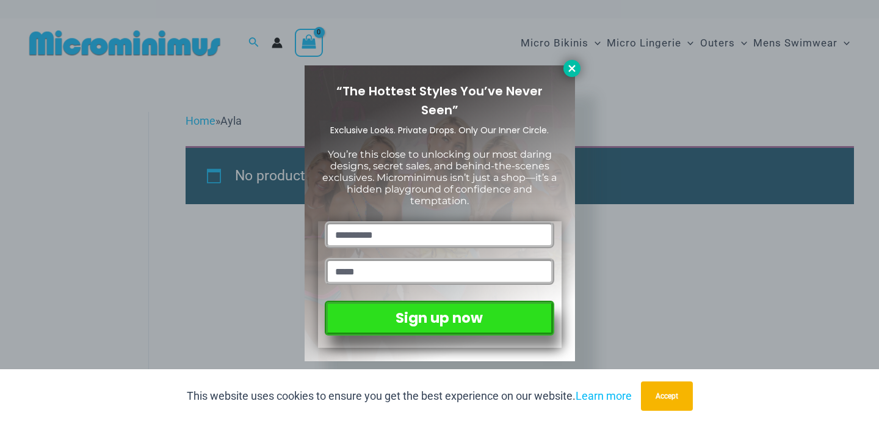
click at [570, 72] on icon at bounding box center [572, 68] width 11 height 11
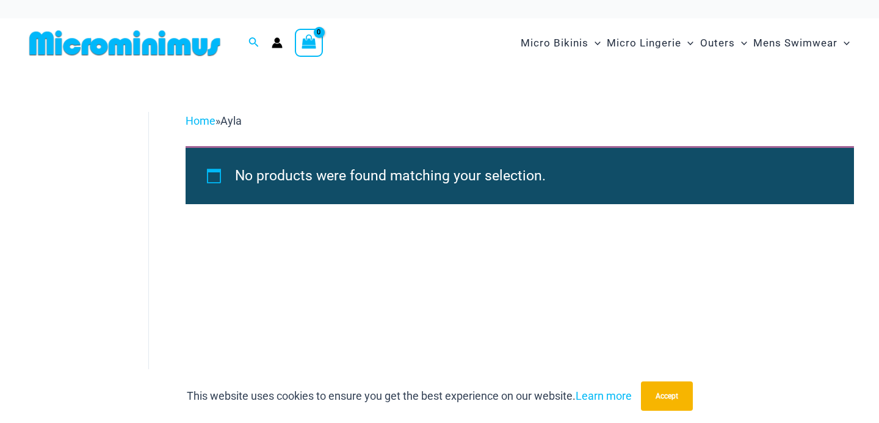
click at [122, 51] on img at bounding box center [124, 42] width 201 height 27
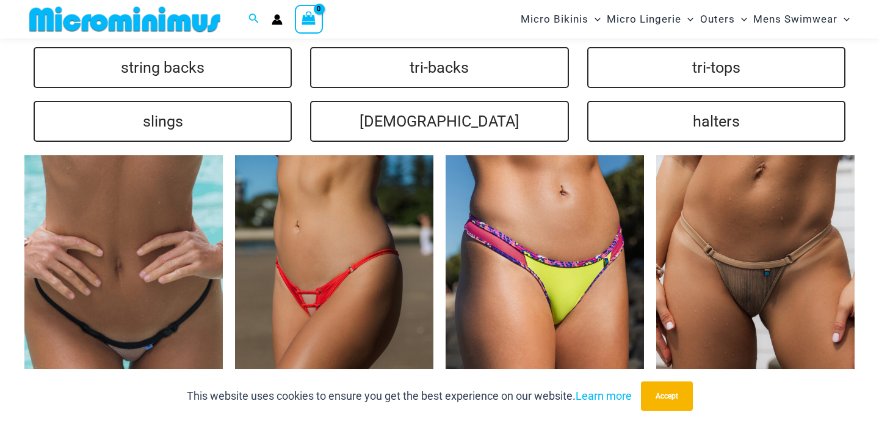
scroll to position [2897, 0]
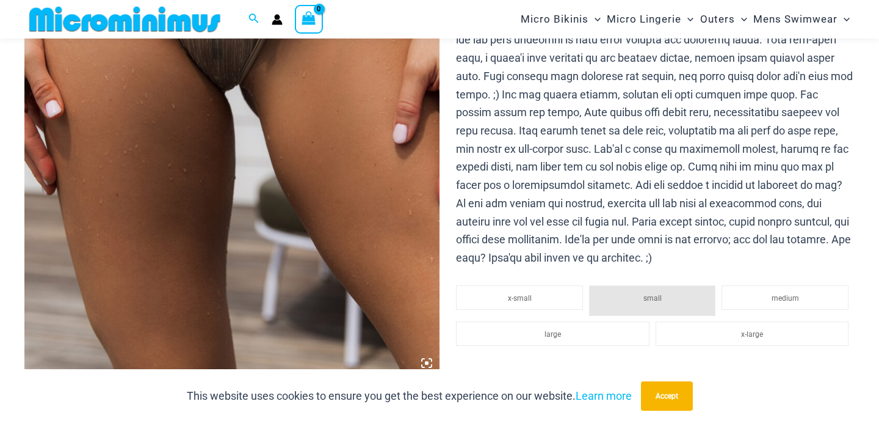
scroll to position [577, 0]
